Goal: Transaction & Acquisition: Purchase product/service

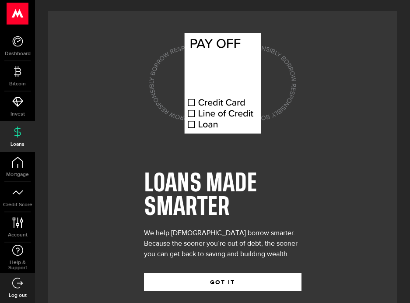
scroll to position [14, 0]
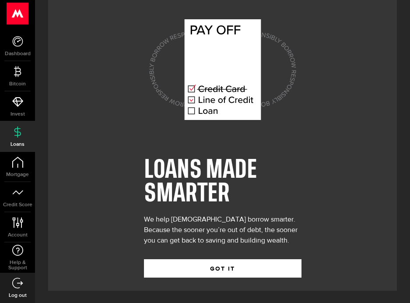
click at [215, 100] on icon at bounding box center [222, 69] width 77 height 101
click at [213, 100] on icon at bounding box center [226, 100] width 58 height 0
click at [215, 90] on icon at bounding box center [222, 69] width 77 height 101
click at [214, 102] on icon at bounding box center [212, 100] width 4 height 5
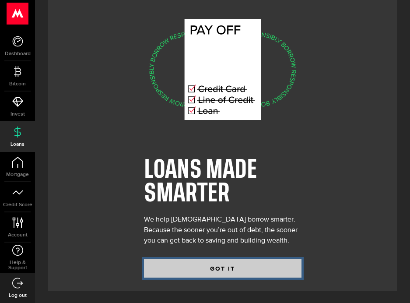
click at [240, 266] on button "GOT IT" at bounding box center [222, 268] width 157 height 18
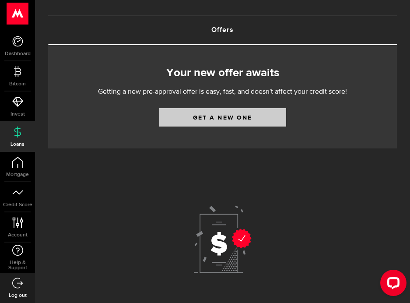
scroll to position [44, 0]
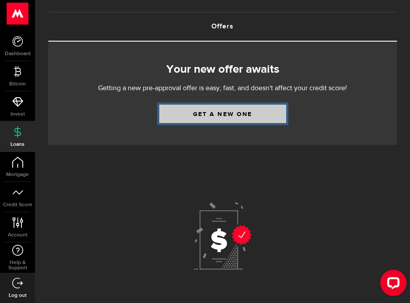
click at [222, 117] on link "Get a new one" at bounding box center [222, 114] width 127 height 18
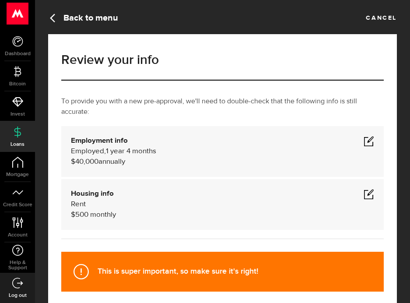
click at [366, 139] on span at bounding box center [368, 141] width 10 height 10
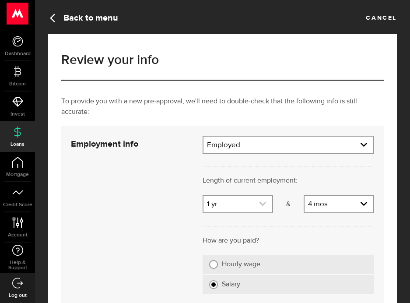
click at [260, 204] on icon "expand select" at bounding box center [262, 203] width 7 height 7
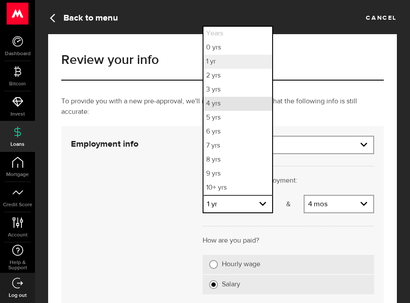
click at [230, 101] on li "4 yrs" at bounding box center [237, 104] width 69 height 14
select select "4"
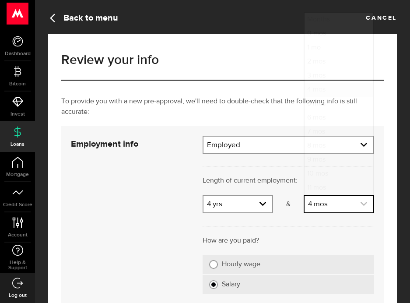
click at [324, 205] on link "expand select" at bounding box center [338, 203] width 69 height 17
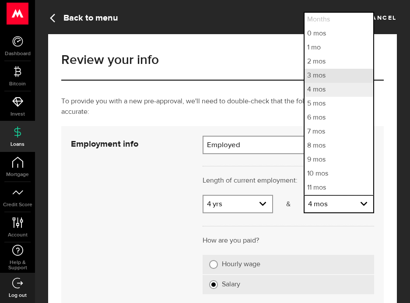
click at [315, 78] on li "3 mos" at bounding box center [338, 76] width 69 height 14
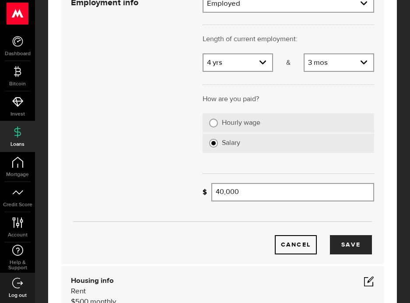
scroll to position [175, 0]
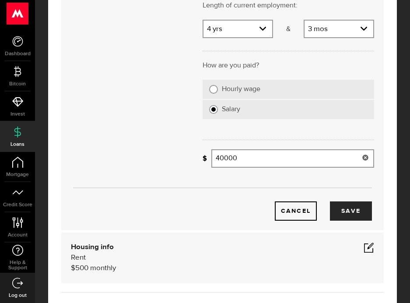
drag, startPoint x: 201, startPoint y: 161, endPoint x: 195, endPoint y: 161, distance: 5.3
click at [195, 161] on div "Employment info Employment type What's your employment situation like? Employed…" at bounding box center [222, 91] width 316 height 260
type input "55,000"
click at [358, 214] on button "Save" at bounding box center [351, 210] width 42 height 19
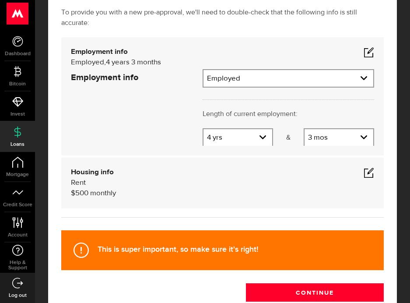
scroll to position [88, 0]
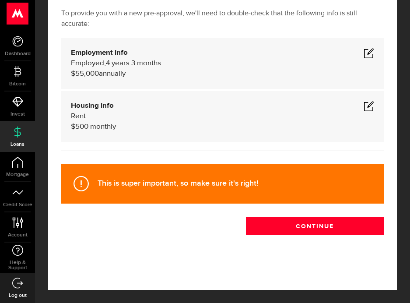
click at [369, 109] on span at bounding box center [368, 106] width 10 height 10
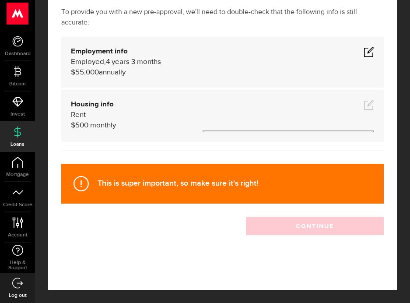
scroll to position [124, 0]
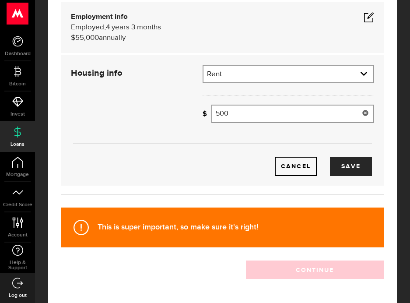
drag, startPoint x: 275, startPoint y: 116, endPoint x: 169, endPoint y: 107, distance: 106.2
click at [171, 108] on div "Housing info Residential status What's your residential status? Rent Residentia…" at bounding box center [222, 120] width 316 height 111
type input "1,250"
click at [334, 161] on button "Save" at bounding box center [351, 166] width 42 height 19
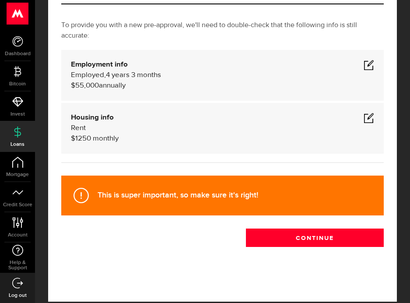
scroll to position [88, 0]
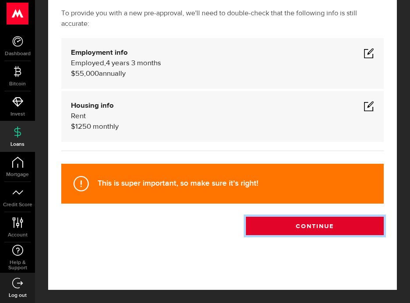
click at [337, 226] on button "Continue" at bounding box center [315, 225] width 138 height 18
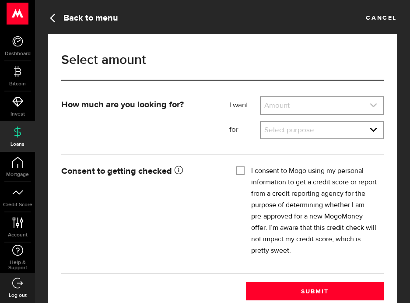
click at [307, 107] on link "expand select" at bounding box center [322, 105] width 122 height 17
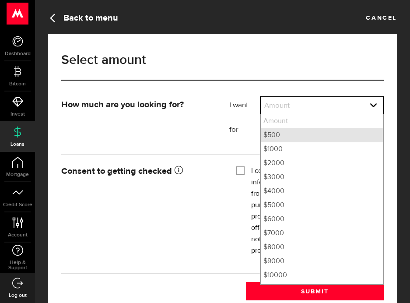
click at [300, 133] on li "$500" at bounding box center [322, 135] width 122 height 14
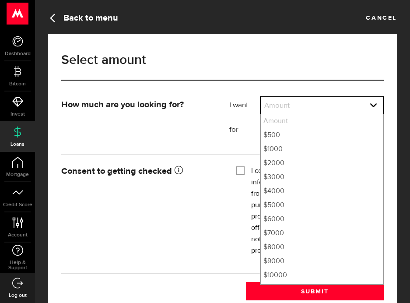
select select "500"
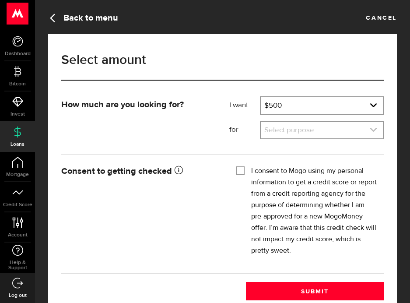
click at [300, 131] on link "expand select" at bounding box center [322, 130] width 122 height 17
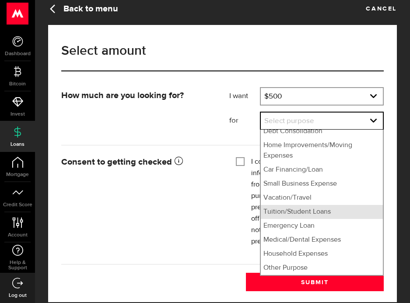
scroll to position [21, 0]
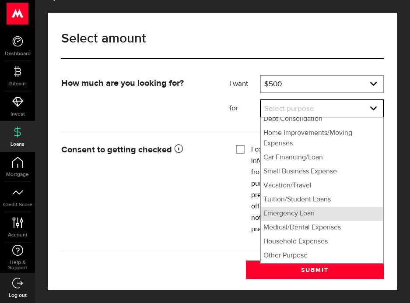
click at [337, 213] on li "Emergency Loan" at bounding box center [322, 213] width 122 height 14
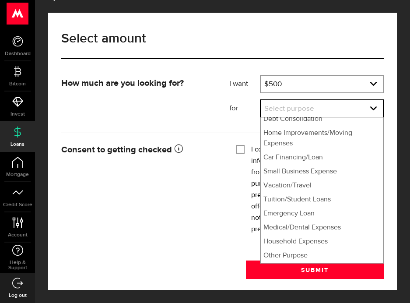
select select "Emergency Loan"
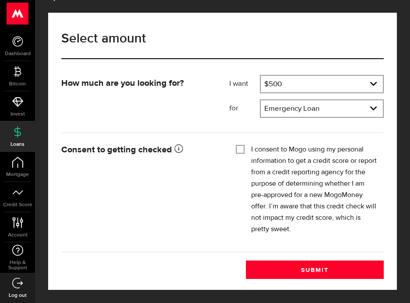
click at [263, 146] on label "I consent to Mogo using my personal information to get a credit score or report…" at bounding box center [314, 189] width 126 height 91
click at [244, 146] on input "I consent to Mogo using my personal information to get a credit score or report…" at bounding box center [240, 148] width 9 height 9
checkbox input "true"
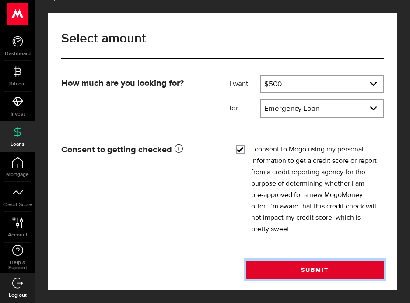
click at [315, 264] on button "Submit" at bounding box center [315, 269] width 138 height 18
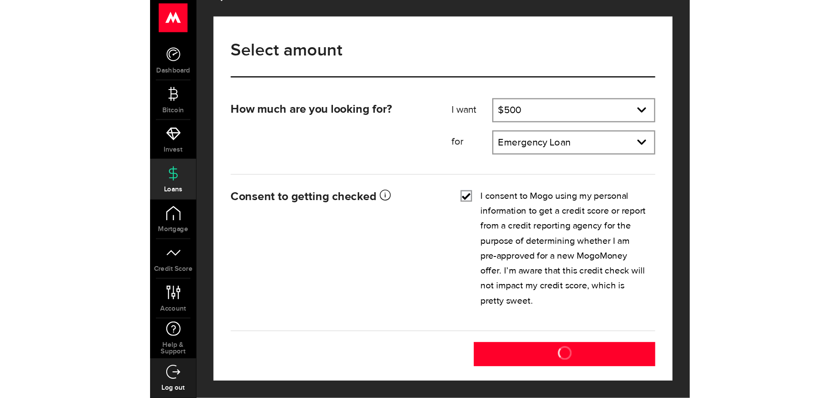
scroll to position [0, 0]
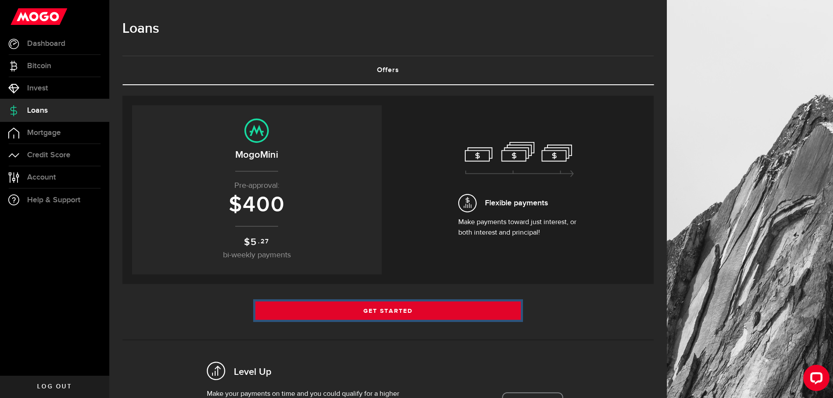
click at [409, 302] on link "Get Started" at bounding box center [388, 311] width 266 height 18
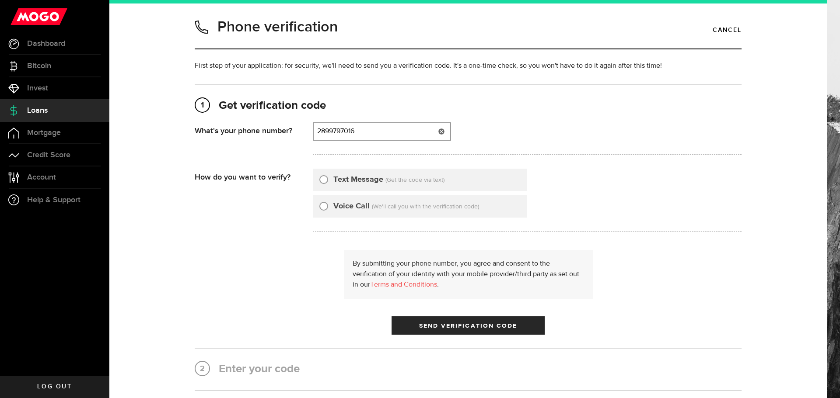
drag, startPoint x: 426, startPoint y: 131, endPoint x: 301, endPoint y: 129, distance: 124.6
click at [301, 130] on div "What's your phone number? That doesn't look like a valid phone number. Try agai…" at bounding box center [468, 141] width 547 height 38
type input "6475402303"
click at [343, 180] on label "Text Message" at bounding box center [358, 180] width 50 height 12
click at [328, 180] on input "Text Message" at bounding box center [323, 178] width 9 height 9
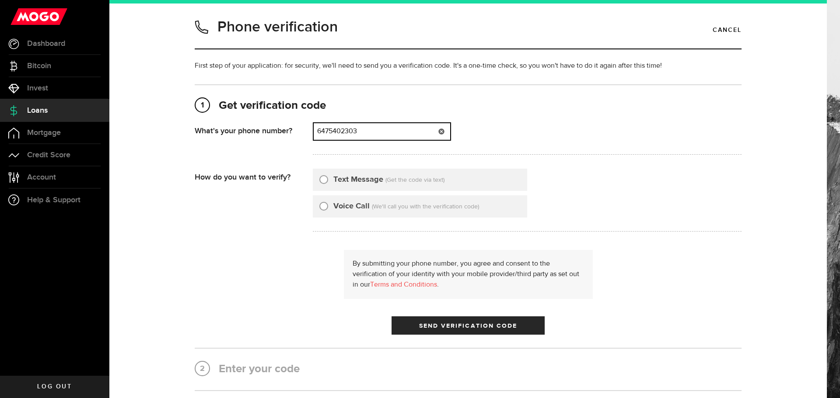
radio input "true"
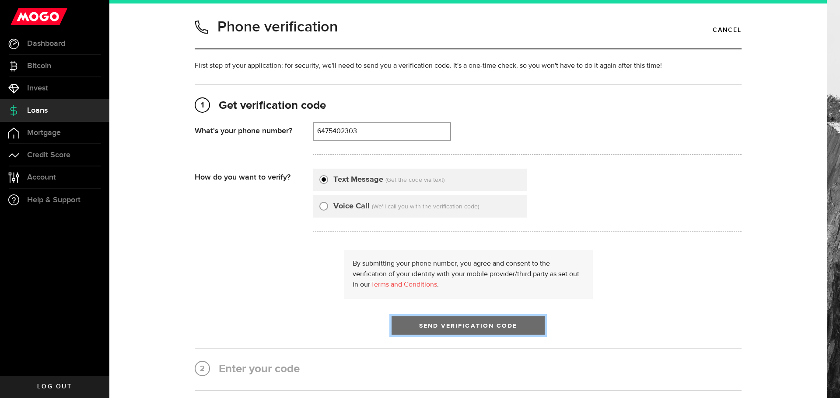
click at [409, 302] on span "Send Verification Code" at bounding box center [468, 326] width 98 height 6
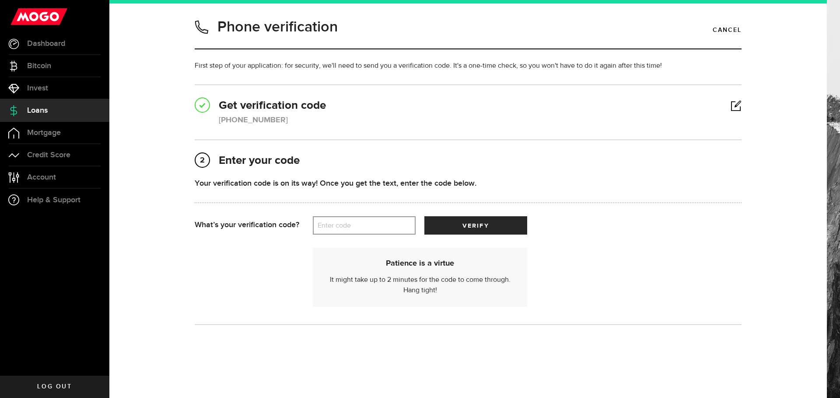
click at [372, 227] on label "Enter code" at bounding box center [364, 226] width 103 height 18
click at [372, 227] on input "Enter code" at bounding box center [364, 225] width 103 height 18
type input "5"
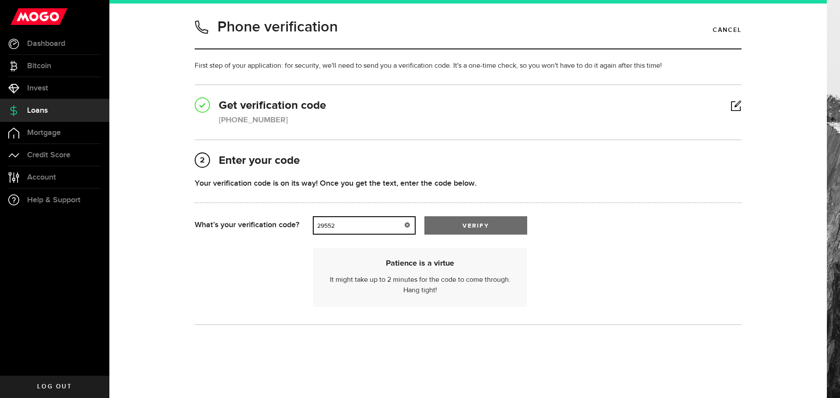
type input "29552"
click at [409, 225] on span "submit" at bounding box center [476, 228] width 14 height 14
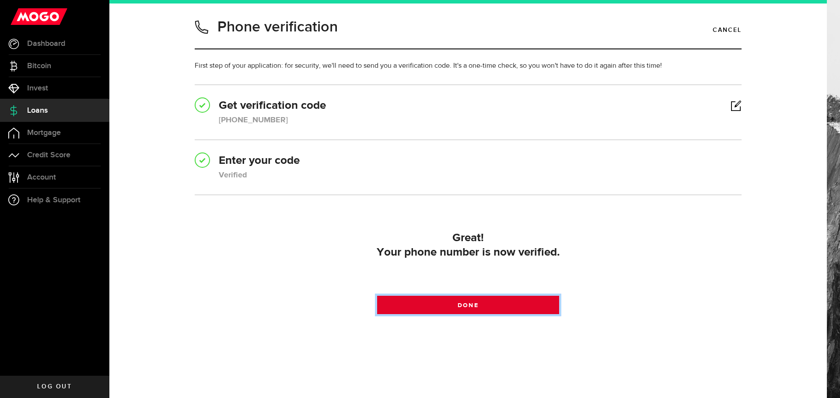
click at [409, 302] on link "Done" at bounding box center [468, 305] width 182 height 18
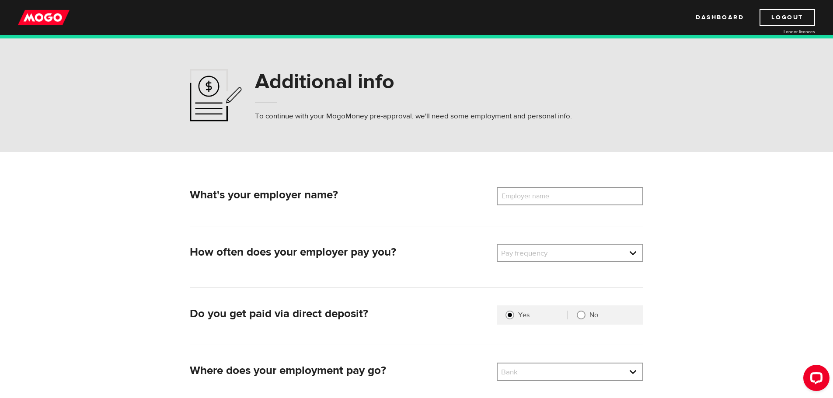
click at [539, 193] on label "Employer name" at bounding box center [532, 196] width 70 height 18
click at [539, 193] on input "Employer name" at bounding box center [570, 196] width 147 height 18
type input "Speedy Transport Group"
click at [543, 259] on link at bounding box center [570, 253] width 145 height 17
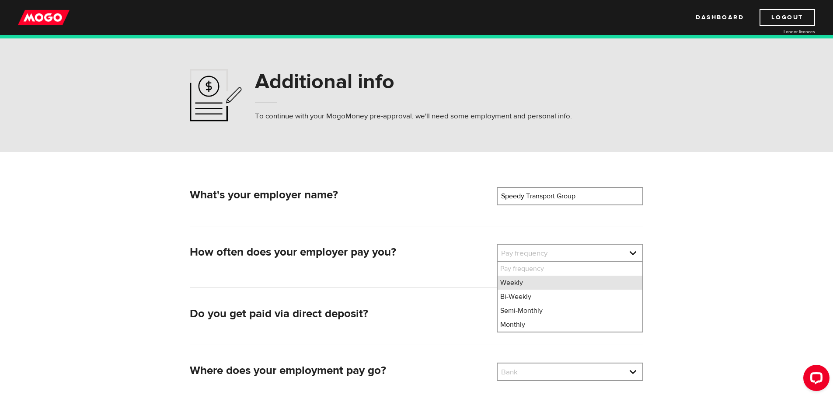
click at [550, 285] on li "Weekly" at bounding box center [570, 283] width 145 height 14
select select "1"
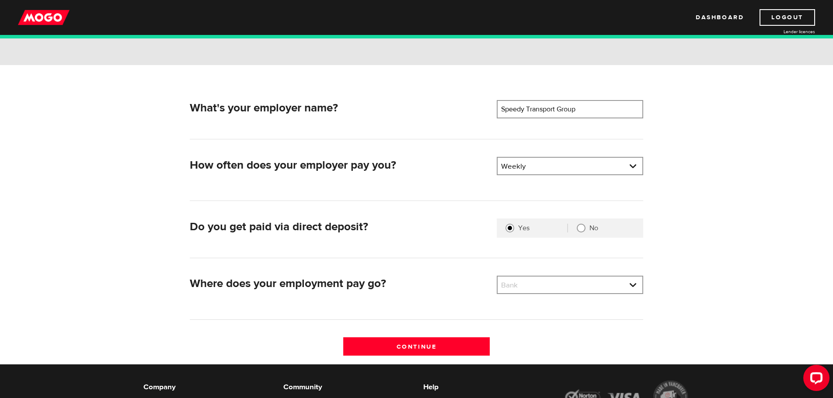
scroll to position [87, 0]
click at [534, 279] on link at bounding box center [570, 284] width 145 height 17
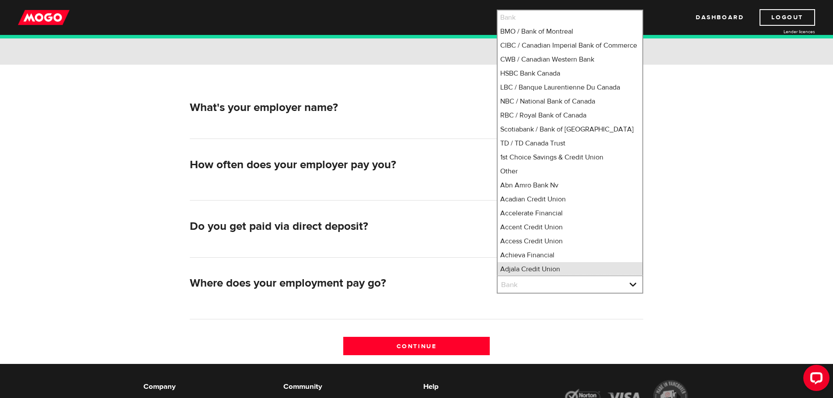
scroll to position [11, 0]
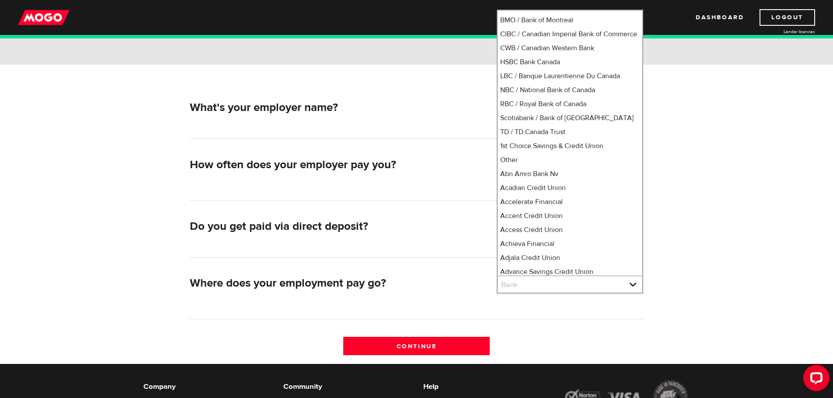
click at [412, 237] on div "Do you get paid via direct deposit?" at bounding box center [339, 228] width 307 height 21
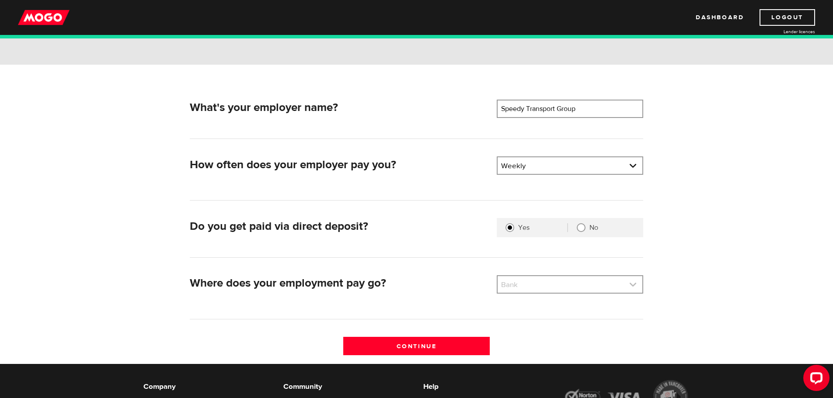
click at [556, 284] on link at bounding box center [570, 284] width 145 height 17
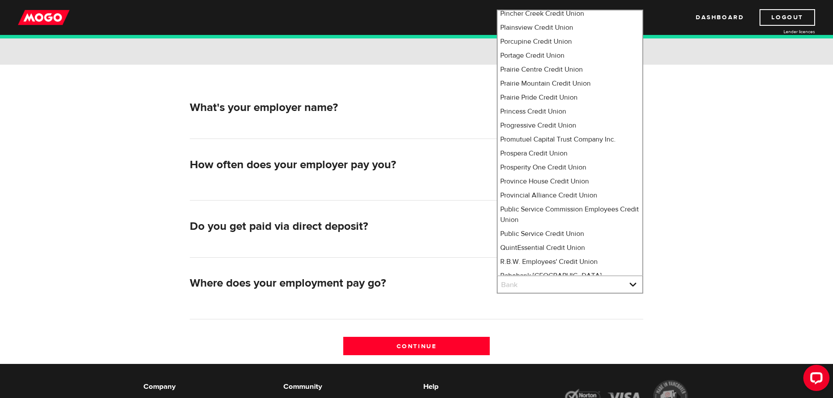
scroll to position [0, 0]
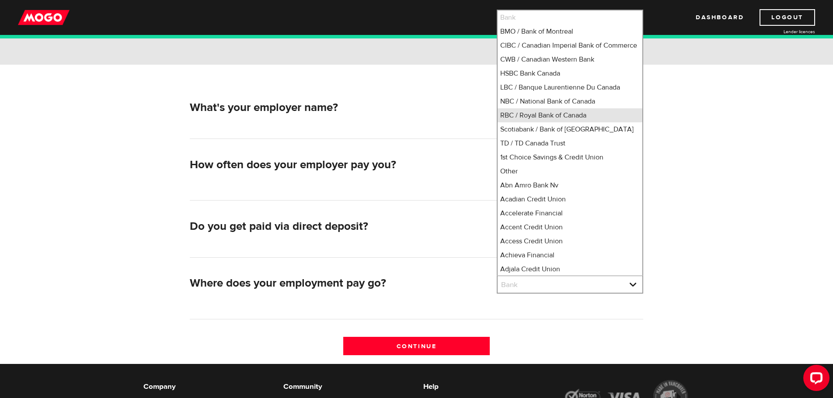
click at [622, 119] on li "RBC / Royal Bank of Canada" at bounding box center [570, 115] width 145 height 14
select select "8"
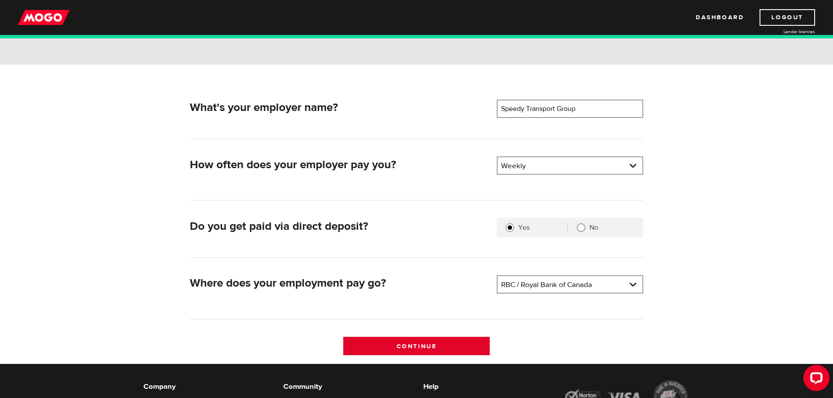
click at [448, 346] on input "Continue" at bounding box center [416, 346] width 147 height 18
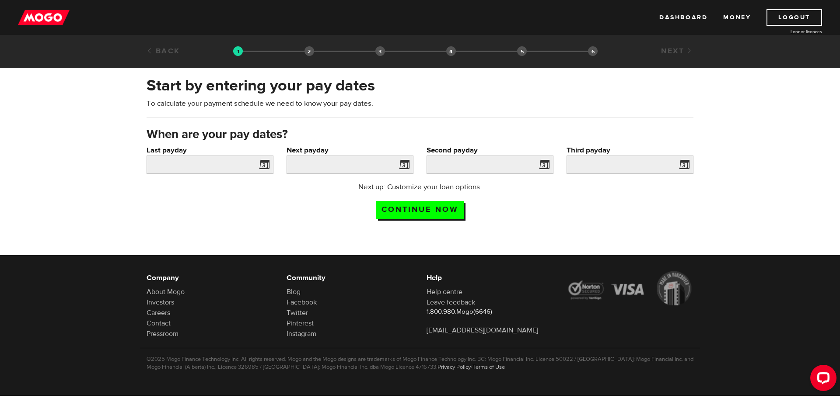
click at [269, 167] on span at bounding box center [262, 166] width 13 height 14
click at [267, 167] on span at bounding box center [262, 166] width 13 height 14
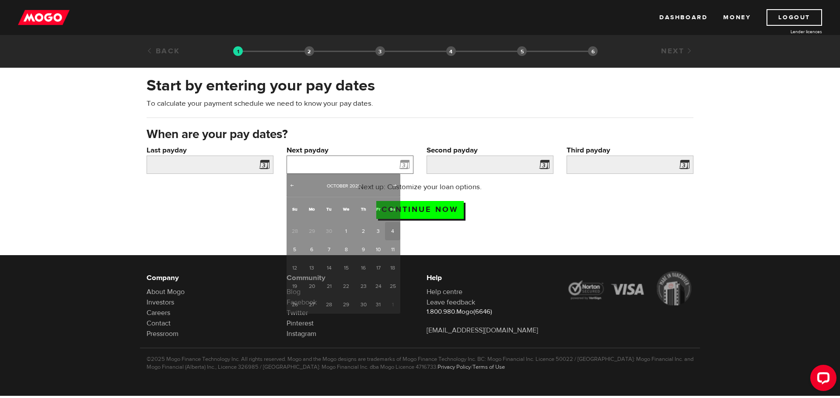
click at [341, 165] on input "Next payday" at bounding box center [349, 165] width 127 height 18
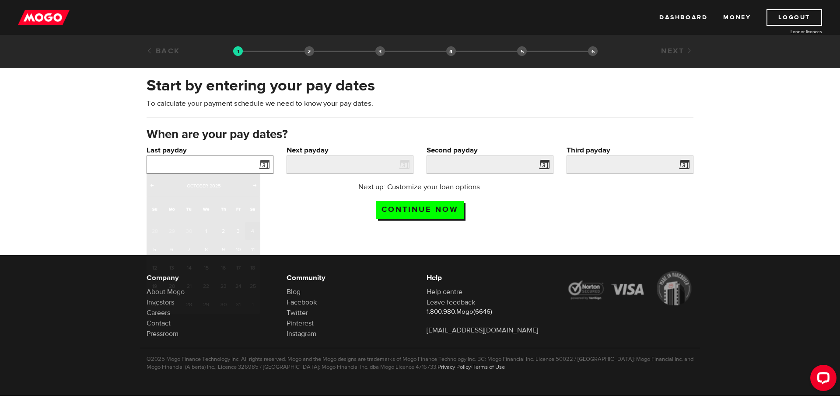
click at [252, 157] on input "Last payday" at bounding box center [210, 165] width 127 height 18
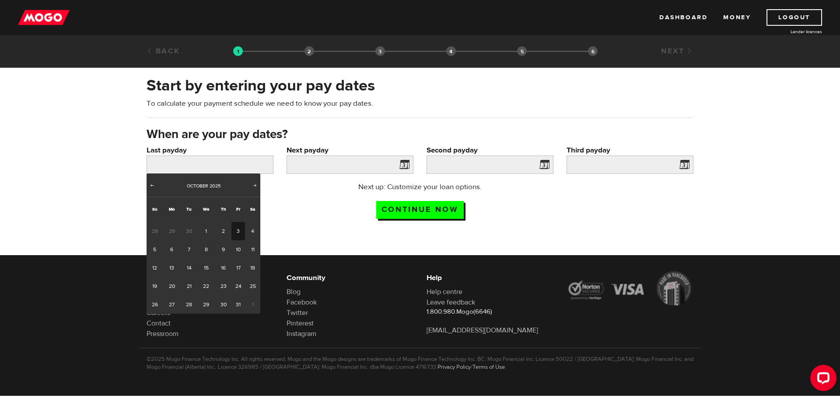
click at [241, 233] on link "3" at bounding box center [238, 231] width 14 height 18
type input "2025/10/03"
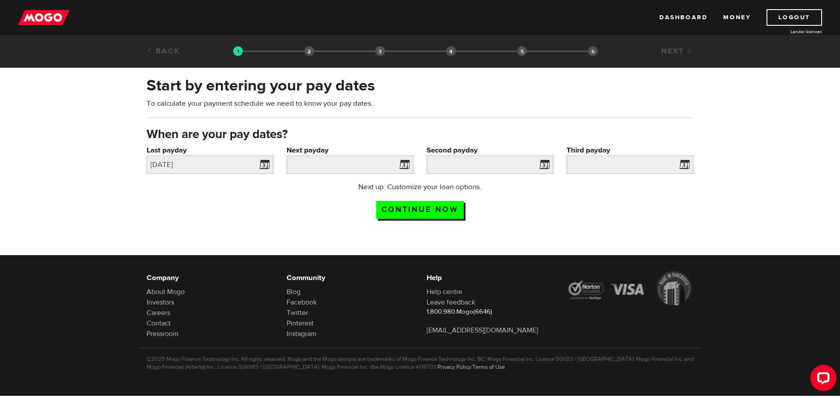
click at [406, 164] on span at bounding box center [402, 166] width 13 height 14
click at [382, 169] on input "Next payday" at bounding box center [349, 165] width 127 height 18
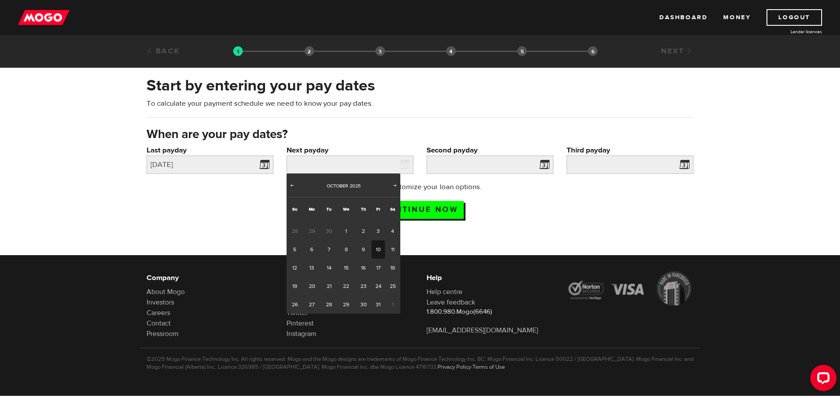
click at [375, 247] on link "10" at bounding box center [378, 250] width 14 height 18
type input "2025/10/10"
type input "2025/10/17"
type input "2025/10/24"
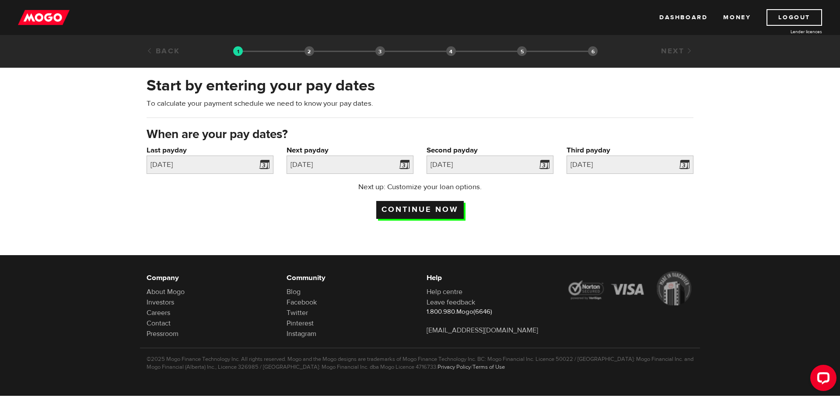
click at [440, 213] on input "Continue now" at bounding box center [419, 210] width 87 height 18
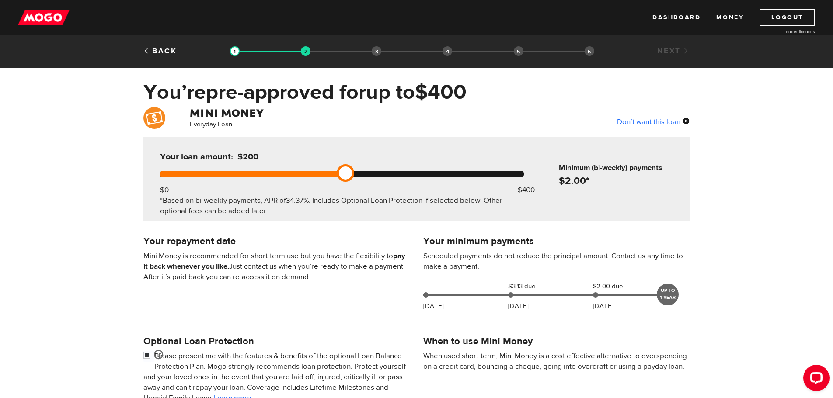
drag, startPoint x: 526, startPoint y: 173, endPoint x: 307, endPoint y: 175, distance: 218.2
click at [307, 175] on div at bounding box center [342, 174] width 364 height 7
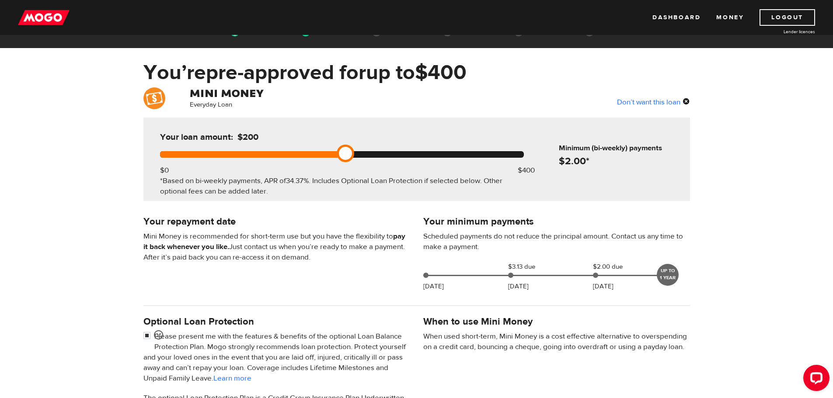
scroll to position [87, 0]
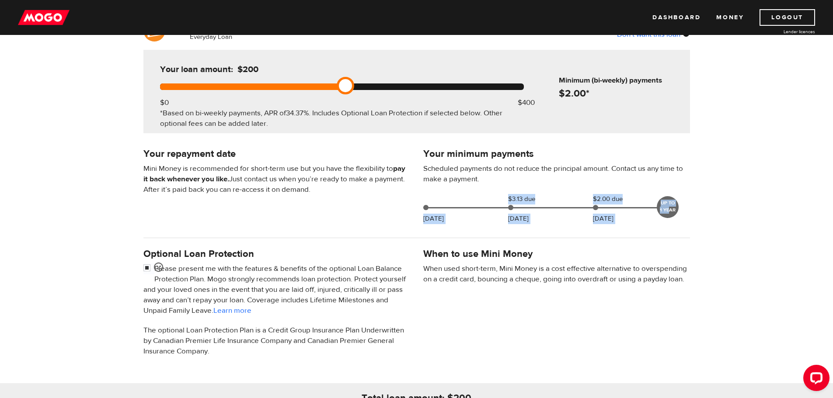
drag, startPoint x: 669, startPoint y: 212, endPoint x: 464, endPoint y: 211, distance: 204.2
click at [468, 213] on div "Oct 06 $3.13 due Oct 17 $2.00 due Oct 24 UP TO 1 YEAR" at bounding box center [547, 206] width 255 height 24
click at [457, 210] on div "Oct 06 $3.13 due Oct 17 $2.00 due Oct 24 UP TO 1 YEAR" at bounding box center [547, 206] width 255 height 24
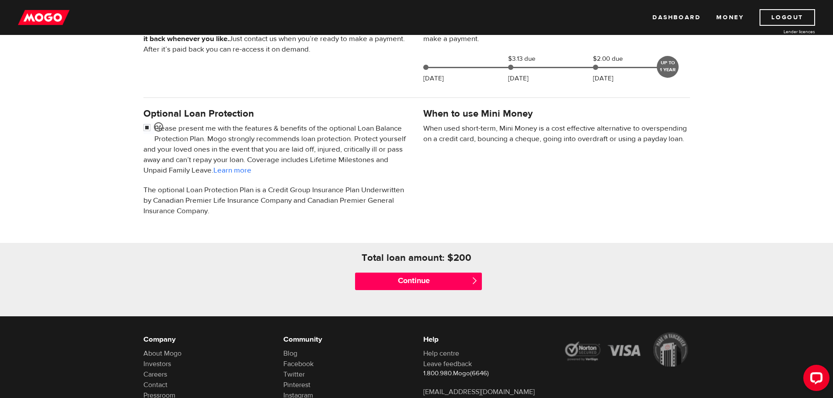
scroll to position [262, 0]
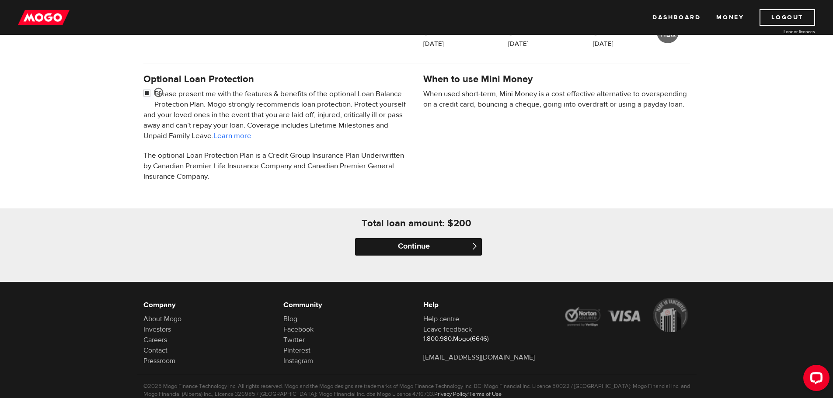
click at [442, 245] on input "Continue" at bounding box center [418, 246] width 127 height 17
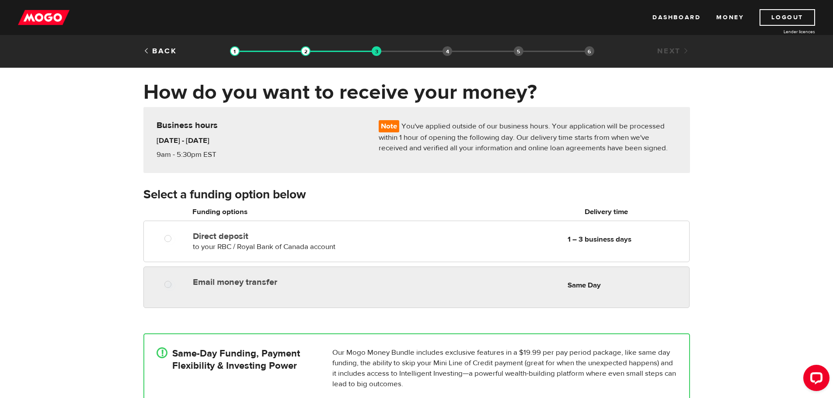
radio input "true"
click at [338, 274] on div "Email money transfer Delivery in Same Day" at bounding box center [293, 281] width 208 height 14
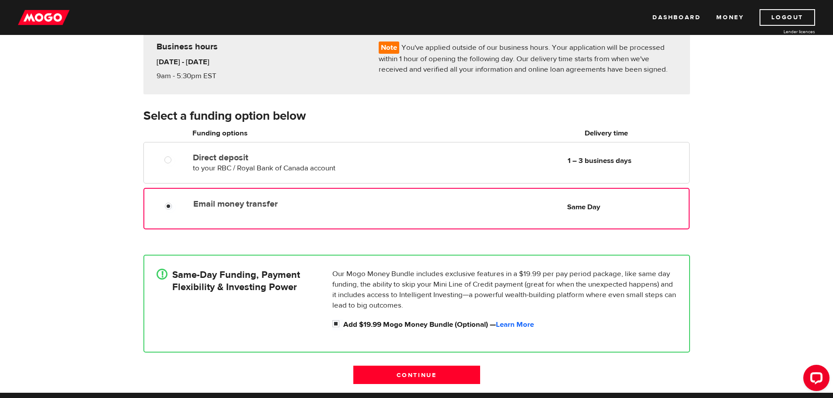
scroll to position [131, 0]
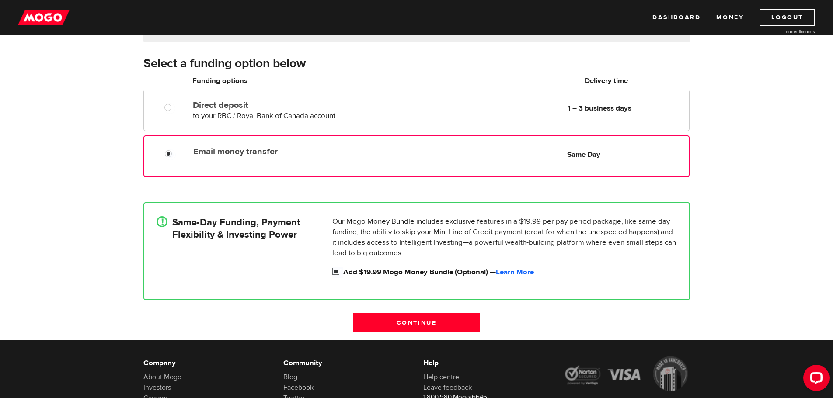
click at [407, 273] on label "Add $19.99 Mogo Money Bundle (Optional) — Learn More" at bounding box center [510, 272] width 334 height 10
click at [343, 273] on input "Add $19.99 Mogo Money Bundle (Optional) — Learn More" at bounding box center [337, 272] width 11 height 11
checkbox input "false"
radio input "false"
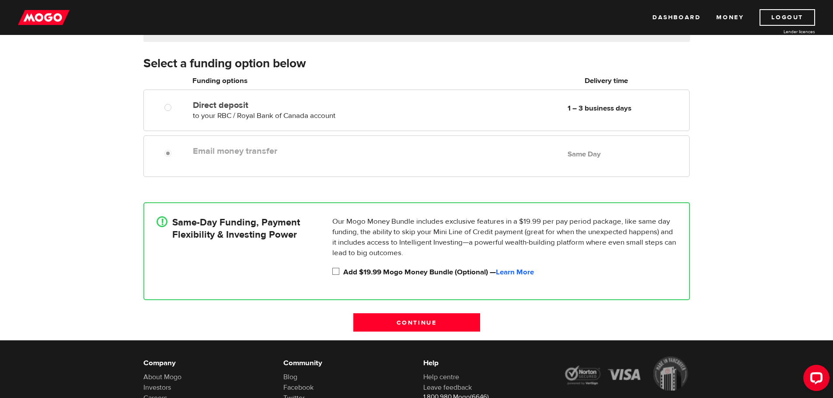
click at [407, 273] on label "Add $19.99 Mogo Money Bundle (Optional) — Learn More" at bounding box center [510, 272] width 334 height 10
click at [343, 273] on input "Add $19.99 Mogo Money Bundle (Optional) — Learn More" at bounding box center [337, 272] width 11 height 11
checkbox input "true"
click at [424, 321] on input "Continue" at bounding box center [416, 323] width 127 height 18
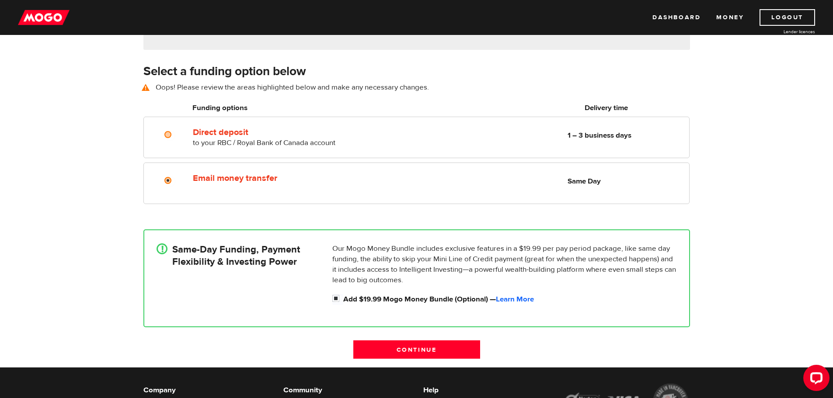
scroll to position [122, 0]
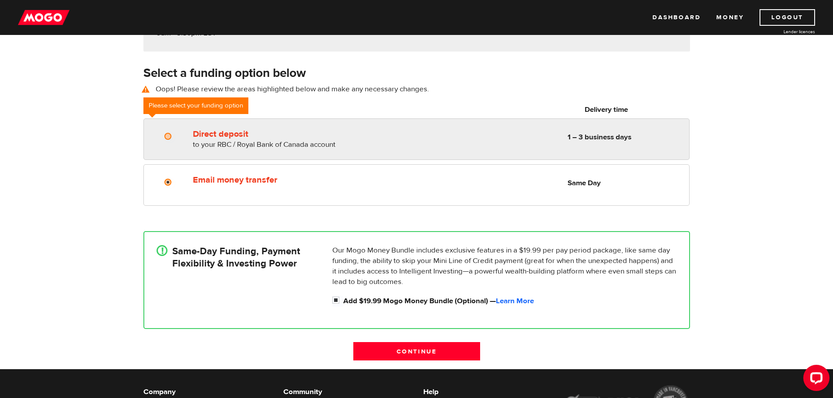
radio input "true"
click at [223, 134] on label "Direct deposit" at bounding box center [293, 134] width 201 height 10
click at [175, 134] on input "Direct deposit" at bounding box center [169, 137] width 11 height 11
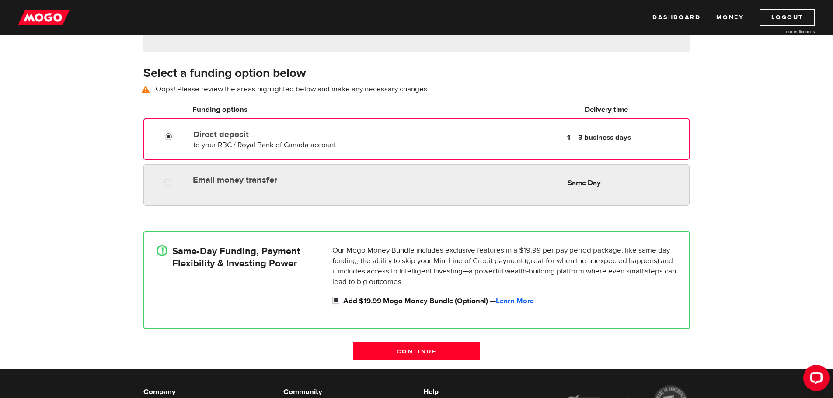
radio input "true"
click at [224, 182] on label "Email money transfer" at bounding box center [293, 180] width 201 height 10
click at [175, 182] on input "Email money transfer" at bounding box center [169, 183] width 11 height 11
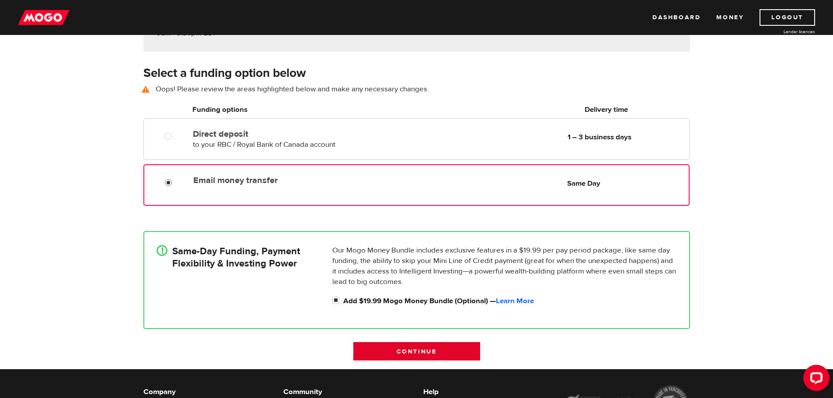
click at [395, 344] on input "Continue" at bounding box center [416, 351] width 127 height 18
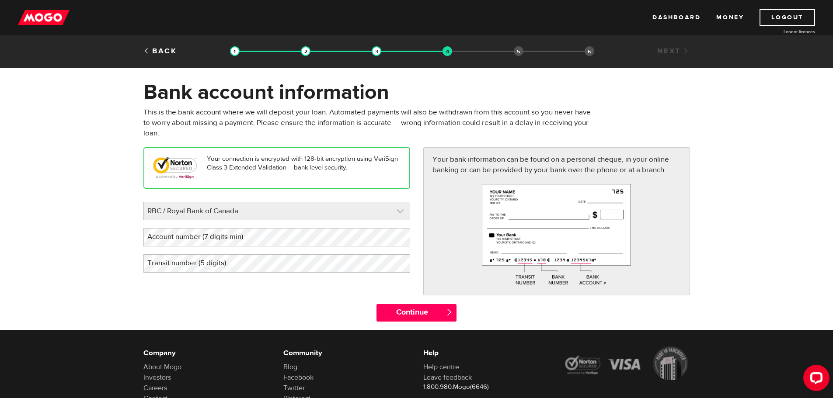
click at [226, 206] on link at bounding box center [277, 210] width 266 height 17
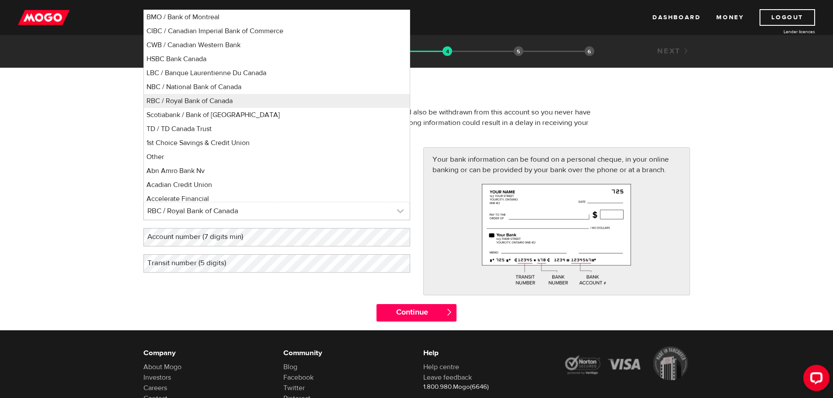
click at [246, 215] on link at bounding box center [277, 210] width 266 height 17
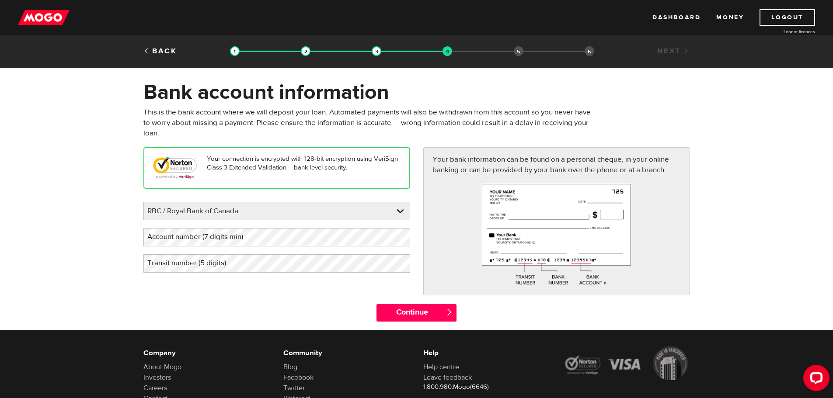
click at [239, 235] on label "Account number (7 digits min)" at bounding box center [202, 237] width 118 height 18
click at [165, 55] on link "Back" at bounding box center [160, 51] width 34 height 10
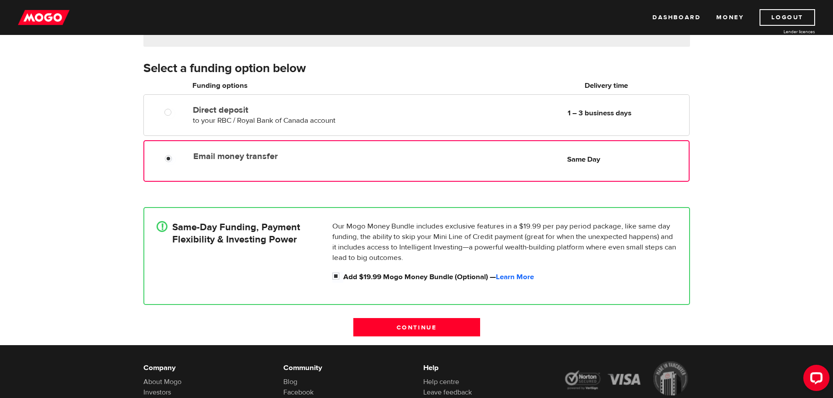
scroll to position [175, 0]
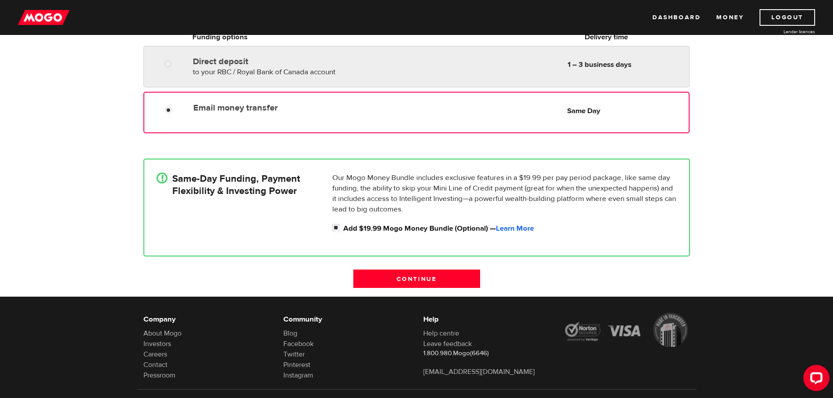
radio input "true"
click at [249, 49] on div "Direct deposit to your RBC / Royal Bank of Canada account Delivery in 1 – 3 bus…" at bounding box center [416, 67] width 546 height 42
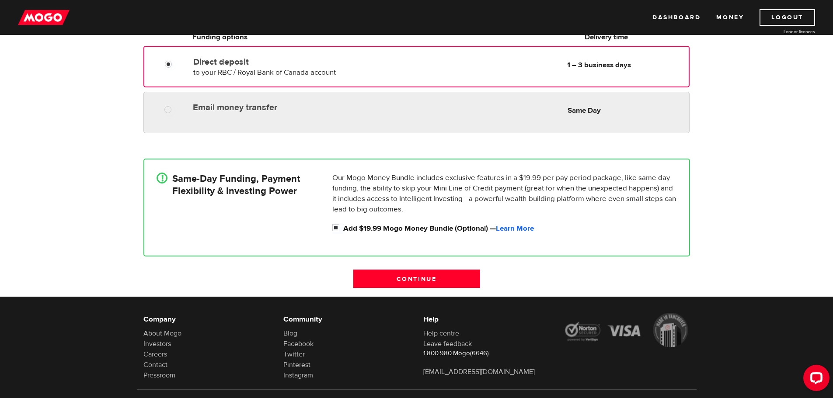
radio input "true"
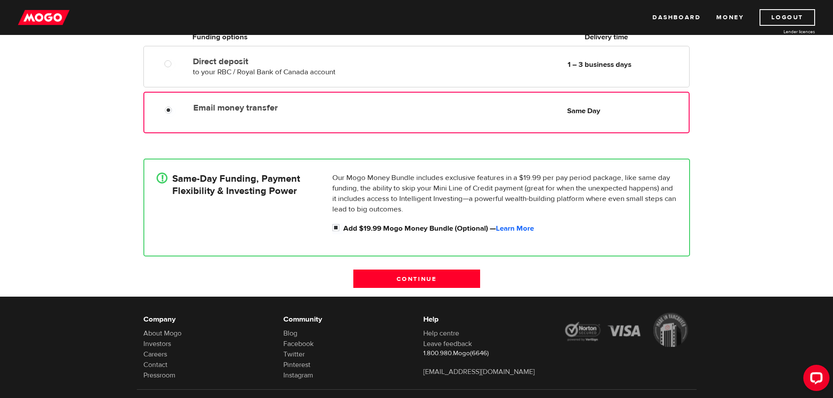
click at [263, 99] on div "Email money transfer Delivery in Same Day" at bounding box center [294, 106] width 208 height 14
click at [433, 276] on input "Continue" at bounding box center [416, 279] width 127 height 18
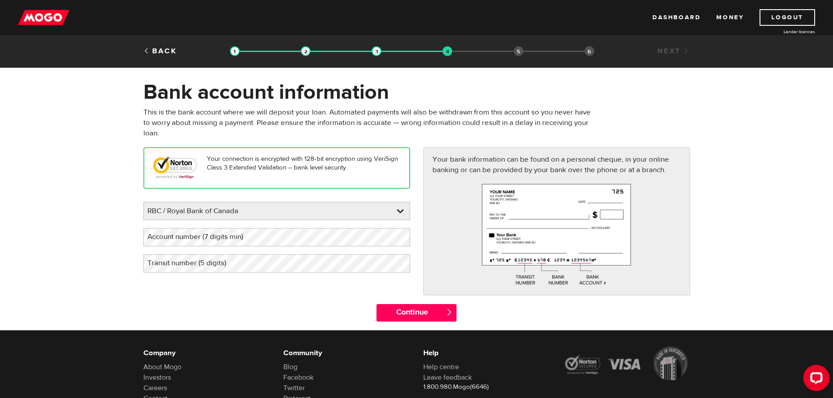
click at [280, 227] on div "Please enter your bank RBC / Royal Bank of Canada BMO / Bank of Montreal CIBC /…" at bounding box center [276, 237] width 267 height 71
click at [297, 251] on div "Please enter your bank RBC / Royal Bank of Canada BMO / Bank of Montreal CIBC /…" at bounding box center [276, 237] width 267 height 71
click at [415, 317] on input "Continue" at bounding box center [417, 312] width 80 height 17
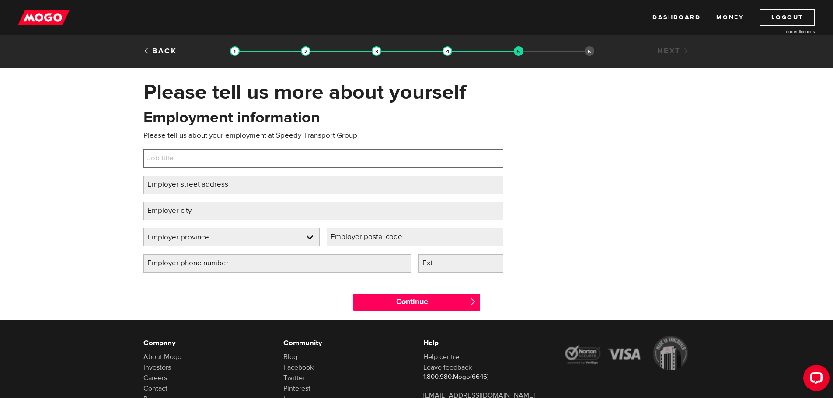
click at [307, 164] on input "Job title" at bounding box center [323, 159] width 360 height 18
type input "Warehouse Supervisor"
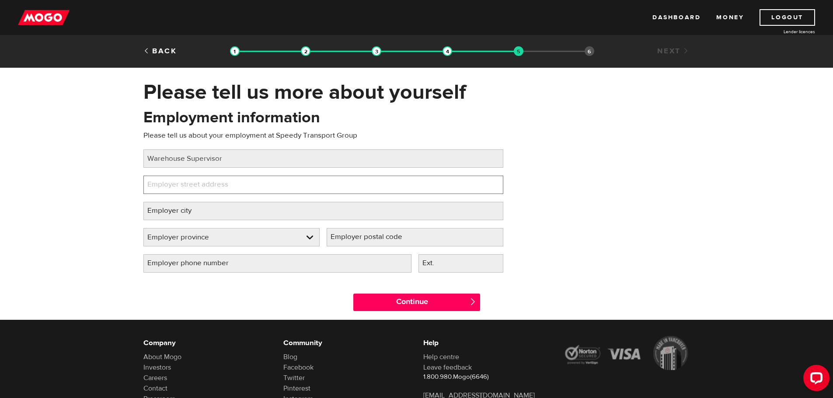
paste input "[STREET_ADDRESS][PERSON_NAME][PERSON_NAME]"
click at [232, 186] on input "265 Rutherford Rd S, Brampton, ON L6W 1V9" at bounding box center [323, 185] width 360 height 18
type input "265 Rutherford Rd S, , ON L6W 1V9"
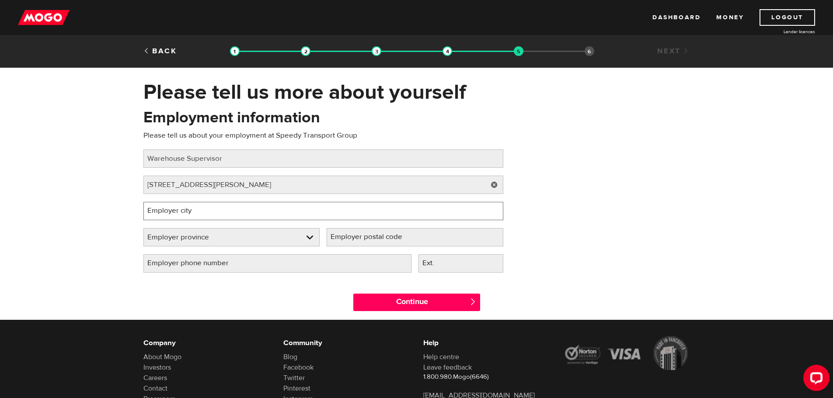
click at [235, 206] on input "Employer city" at bounding box center [323, 211] width 360 height 18
paste input "Brampton"
type input "Brampton"
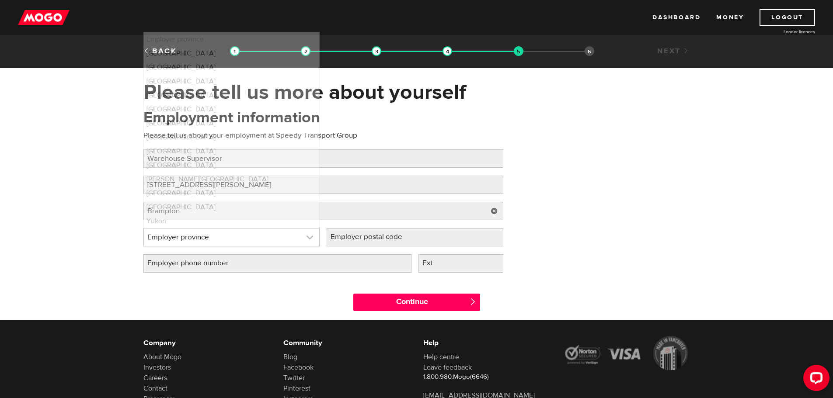
click at [187, 238] on link at bounding box center [232, 237] width 176 height 17
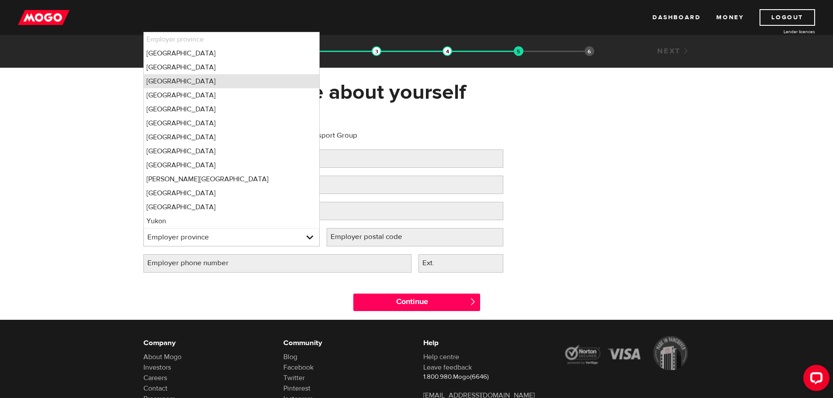
click at [207, 80] on li "Ontario" at bounding box center [232, 81] width 176 height 14
select select "ON"
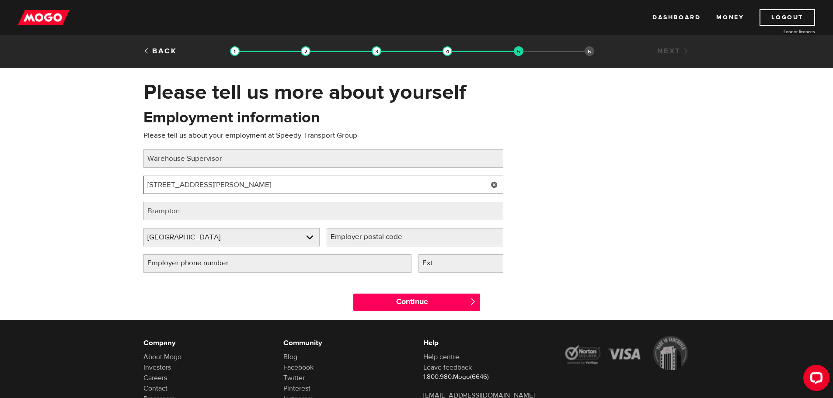
drag, startPoint x: 235, startPoint y: 185, endPoint x: 299, endPoint y: 192, distance: 64.2
click at [289, 189] on input "265 Rutherford Rd S, , ON L6W 1V9" at bounding box center [323, 185] width 360 height 18
type input "265 Rutherford Rd S, , ON"
click at [370, 238] on label "Employer postal code" at bounding box center [374, 237] width 94 height 18
click at [370, 238] on input "Employer postal code" at bounding box center [415, 237] width 177 height 18
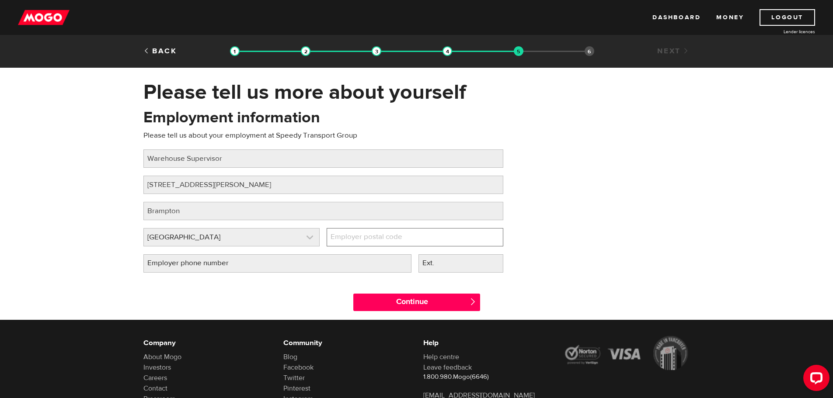
paste input "L6W 1V9"
type input "L6W 1V9"
click at [253, 182] on input "265 Rutherford Rd S, , ON" at bounding box center [323, 185] width 360 height 18
type input "265 Rutherford Rd S"
click at [266, 260] on input "Employer phone number" at bounding box center [277, 264] width 268 height 18
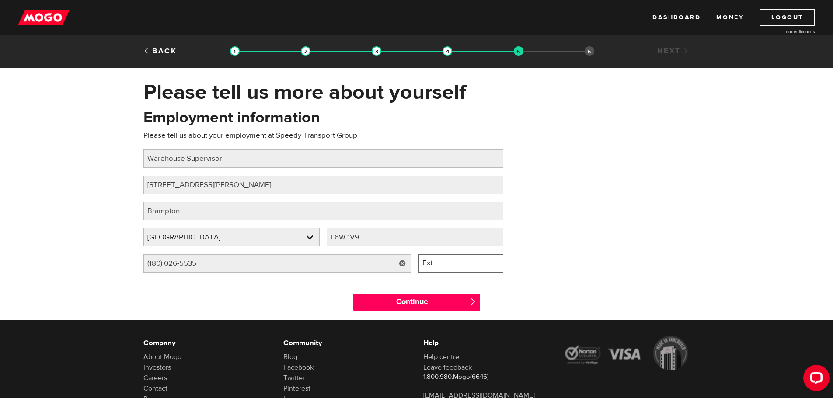
click at [466, 267] on input "Ext." at bounding box center [461, 264] width 85 height 18
click at [152, 263] on input "(180) 026-5535" at bounding box center [277, 264] width 268 height 18
click at [285, 262] on input "(800) 265-535" at bounding box center [277, 264] width 268 height 18
type input "(800) 265-5351"
click at [475, 267] on input "Ext." at bounding box center [461, 264] width 85 height 18
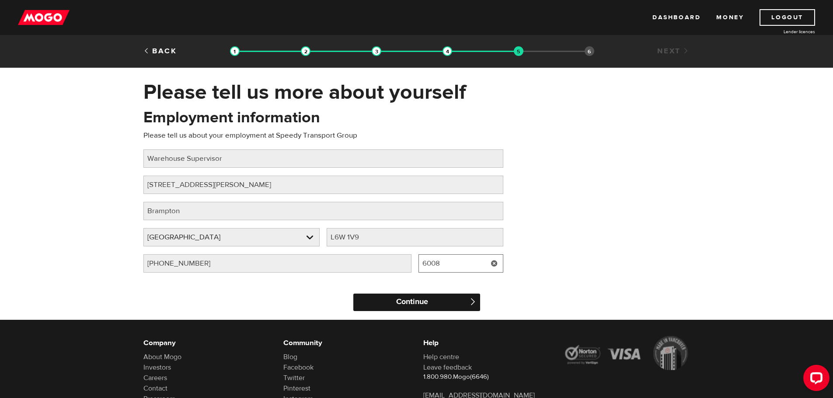
type input "6008"
click at [408, 303] on input "Continue" at bounding box center [416, 302] width 127 height 17
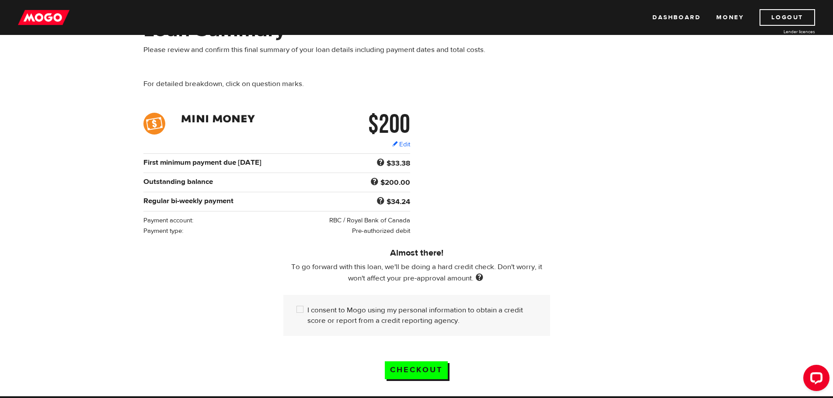
scroll to position [87, 0]
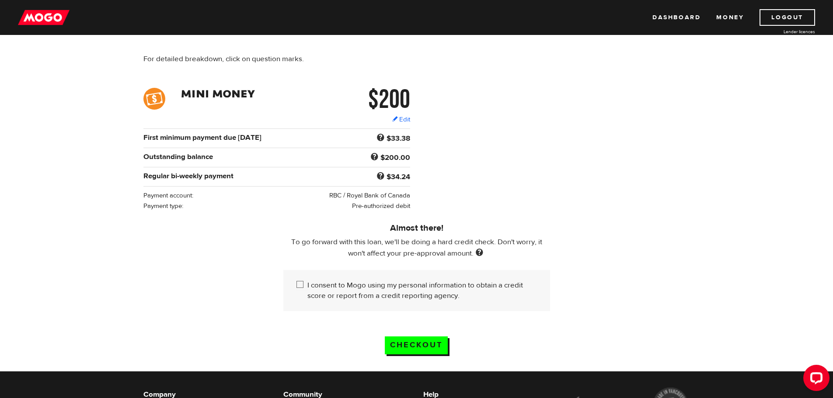
click at [302, 284] on input "I consent to Mogo using my personal information to obtain a credit score or rep…" at bounding box center [302, 285] width 11 height 11
checkbox input "true"
click at [426, 343] on input "Checkout" at bounding box center [416, 346] width 63 height 18
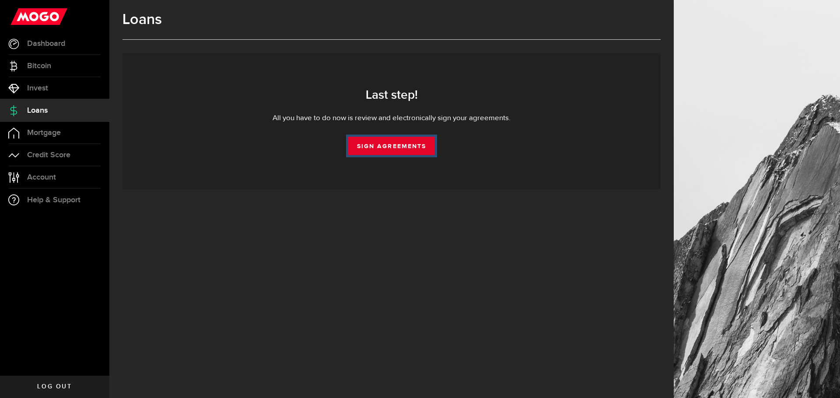
click at [381, 148] on link "Sign Agreements" at bounding box center [391, 146] width 87 height 18
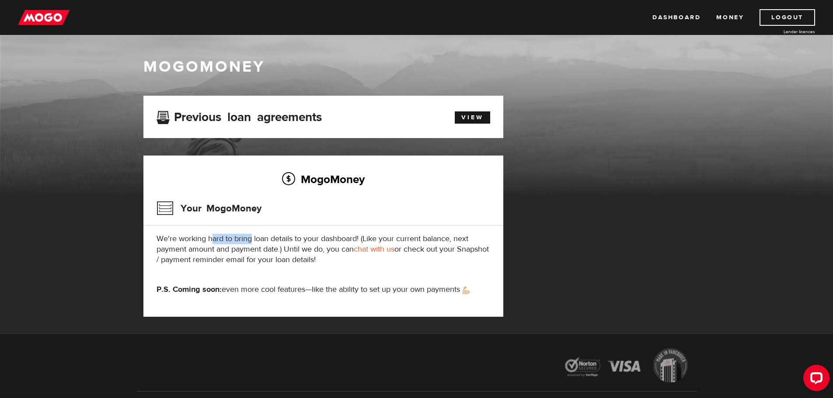
drag, startPoint x: 217, startPoint y: 239, endPoint x: 250, endPoint y: 237, distance: 32.8
click at [250, 237] on p "We're working hard to bring loan details to your dashboard! (Like your current …" at bounding box center [324, 249] width 334 height 31
click at [286, 251] on p "We're working hard to bring loan details to your dashboard! (Like your current …" at bounding box center [324, 249] width 334 height 31
click at [689, 20] on link "Dashboard" at bounding box center [677, 17] width 48 height 17
click at [477, 119] on link "View" at bounding box center [472, 118] width 35 height 12
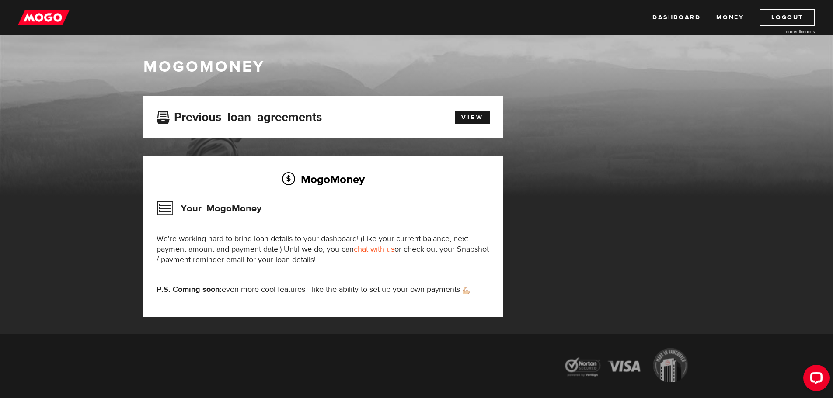
click at [44, 22] on img at bounding box center [44, 17] width 52 height 17
click at [37, 14] on img at bounding box center [44, 17] width 52 height 17
click at [680, 18] on link "Dashboard" at bounding box center [677, 17] width 48 height 17
